Goal: Information Seeking & Learning: Learn about a topic

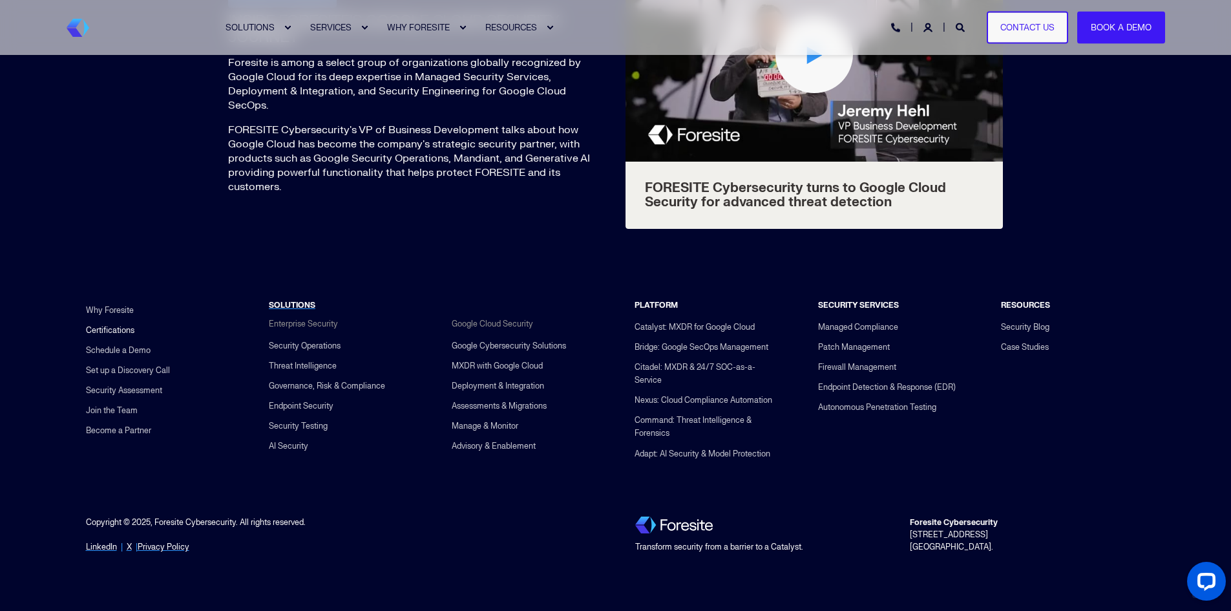
click at [120, 324] on link "Certifications" at bounding box center [110, 330] width 48 height 20
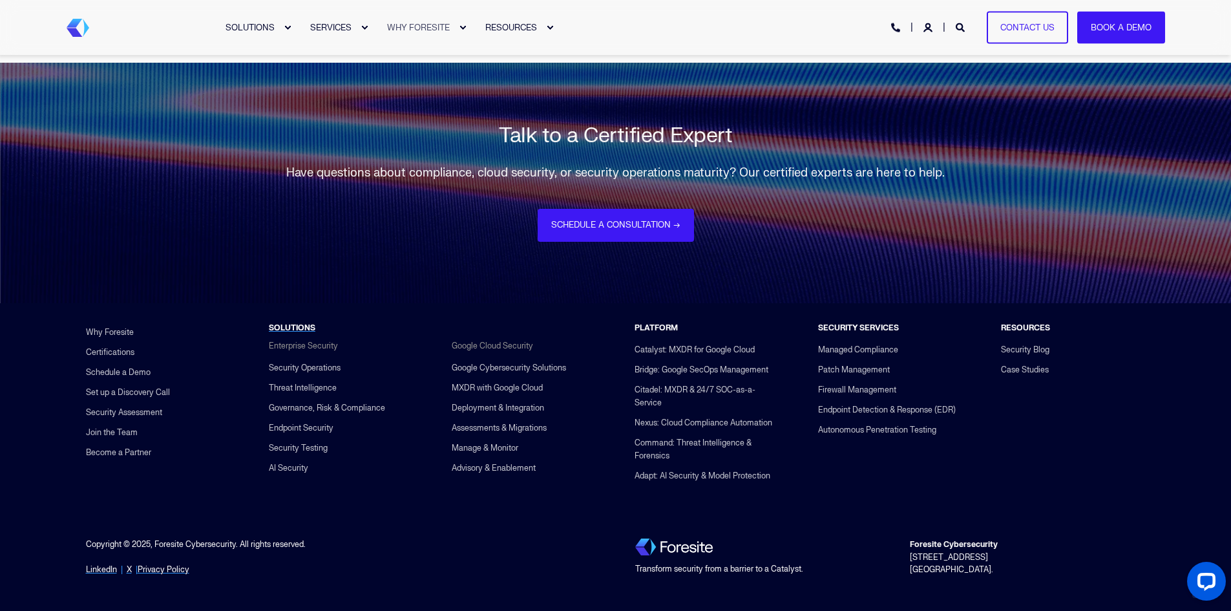
scroll to position [3813, 0]
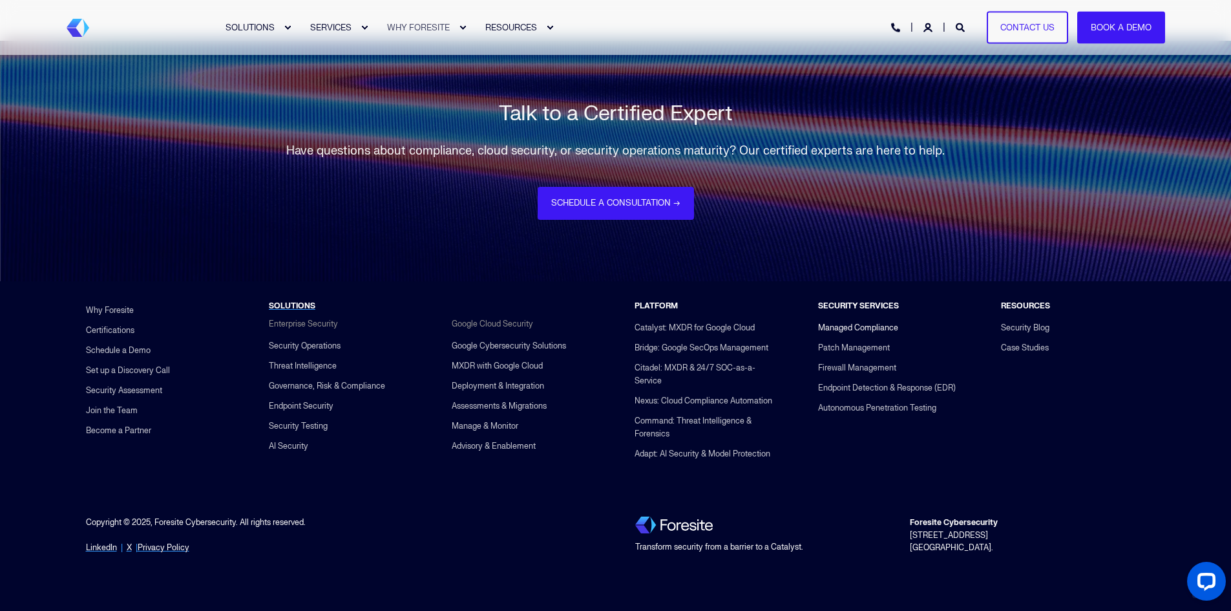
click at [852, 324] on link "Managed Compliance" at bounding box center [858, 327] width 80 height 20
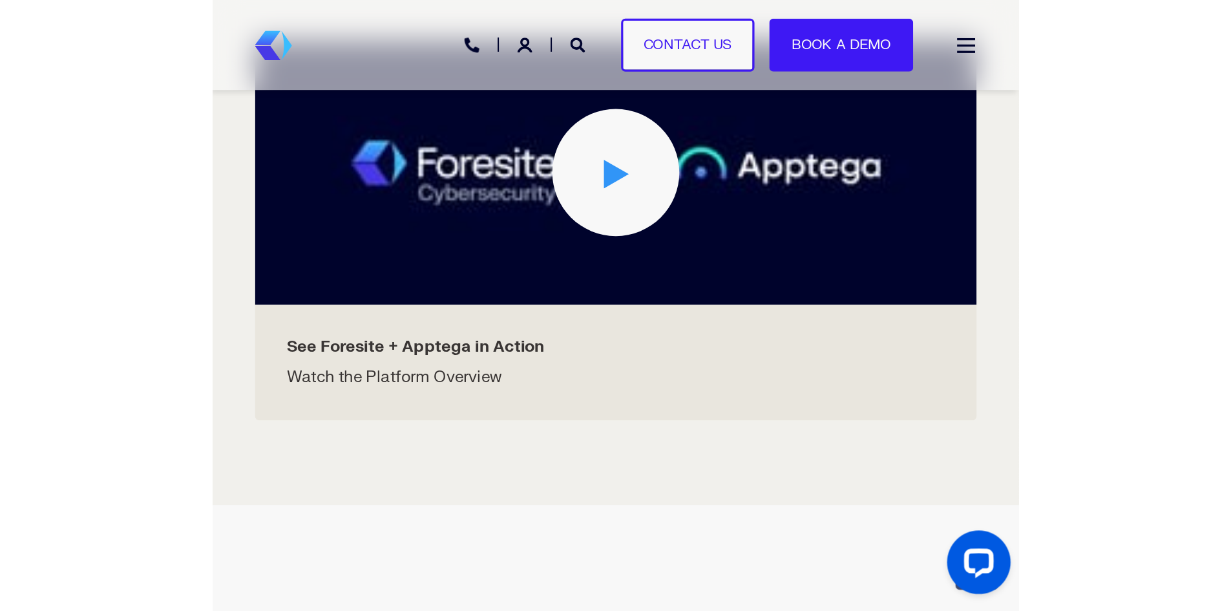
scroll to position [2394, 0]
